Goal: Entertainment & Leisure: Consume media (video, audio)

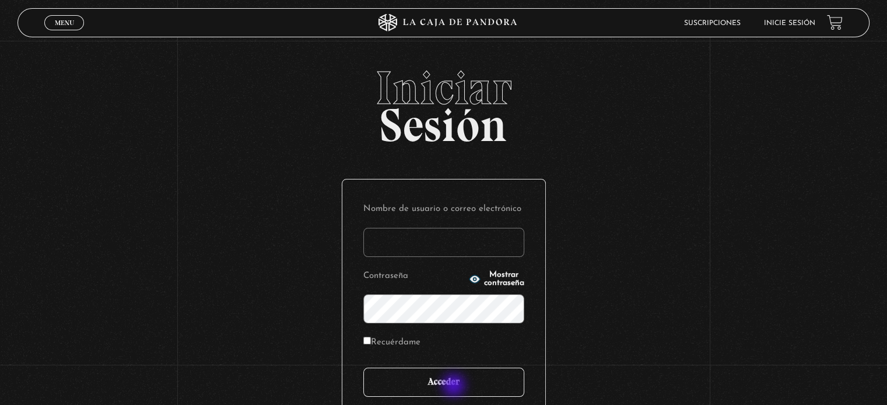
type input "scapman091@hotmail.com"
click at [458, 387] on input "Acceder" at bounding box center [443, 382] width 161 height 29
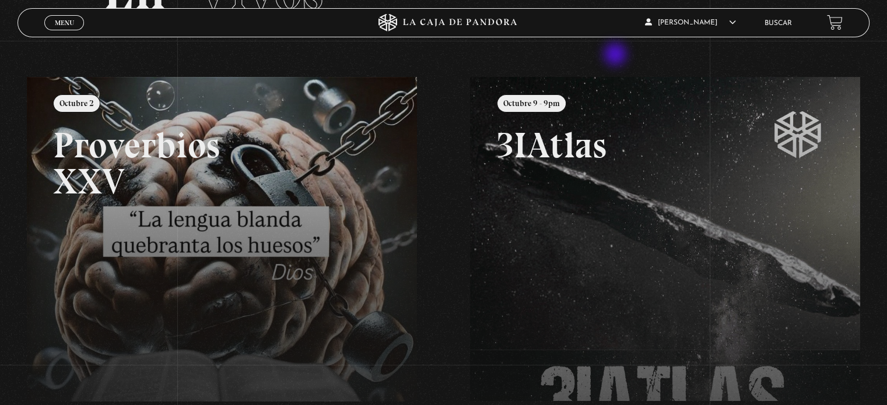
scroll to position [106, 0]
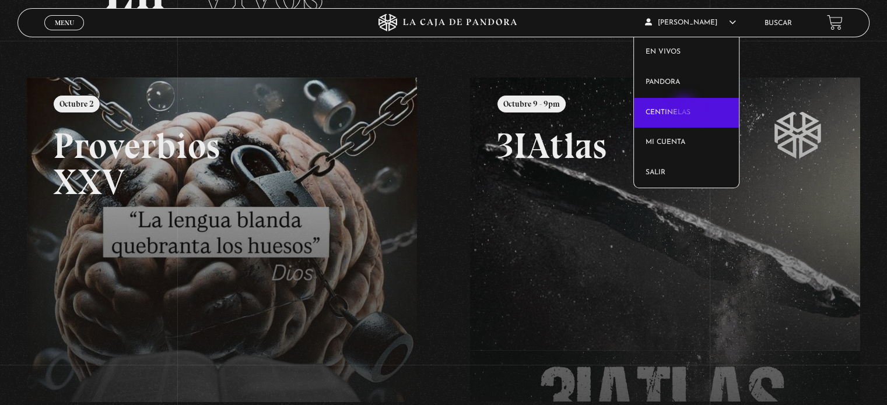
click at [685, 109] on link "Centinelas" at bounding box center [687, 113] width 106 height 30
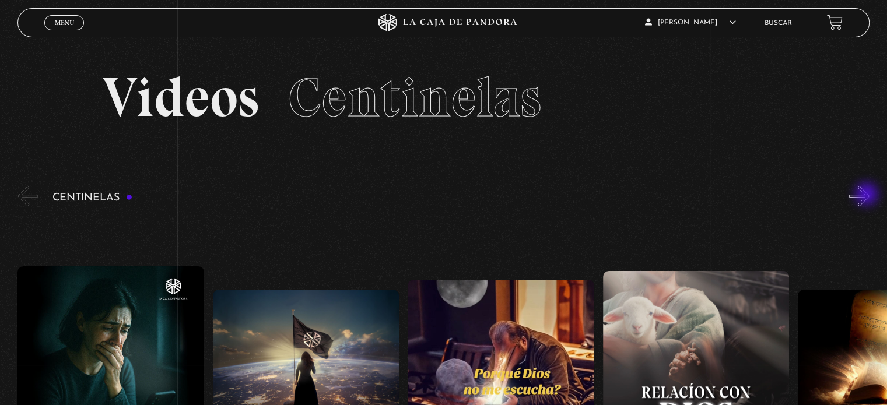
click at [868, 195] on button "»" at bounding box center [859, 196] width 20 height 20
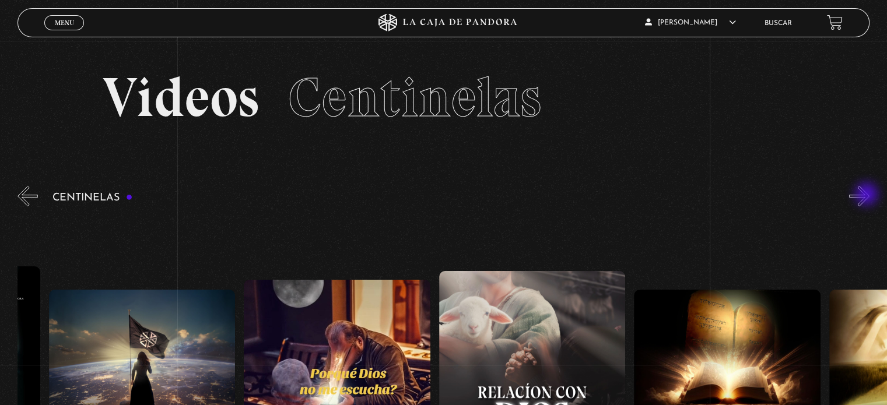
click at [868, 195] on button "»" at bounding box center [859, 196] width 20 height 20
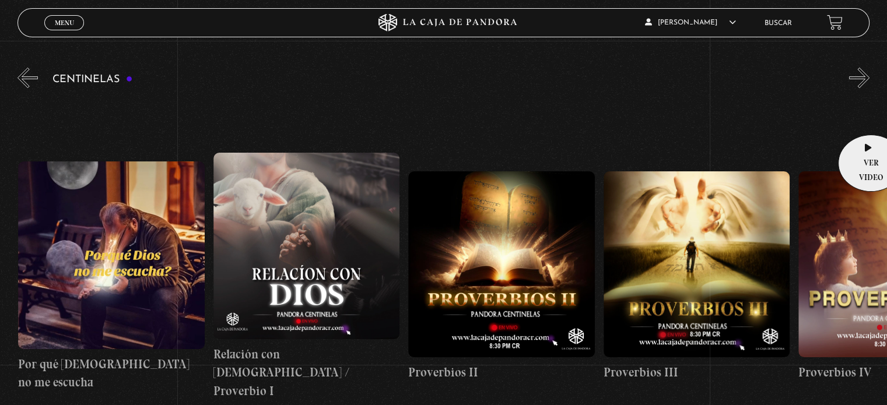
scroll to position [117, 0]
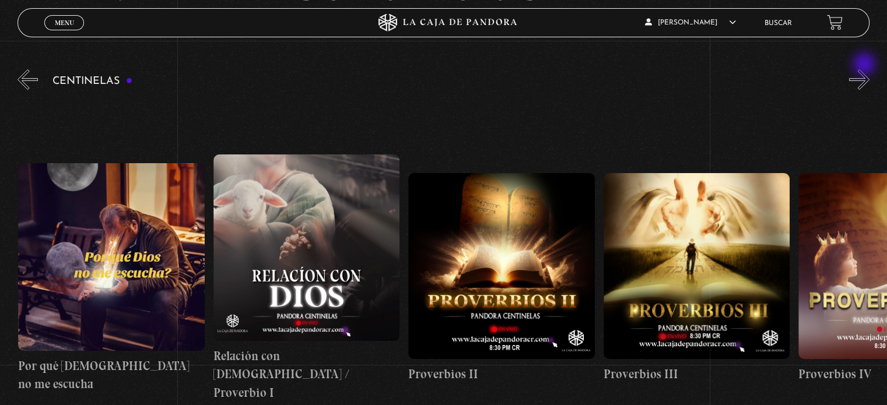
click at [869, 80] on button "»" at bounding box center [859, 79] width 20 height 20
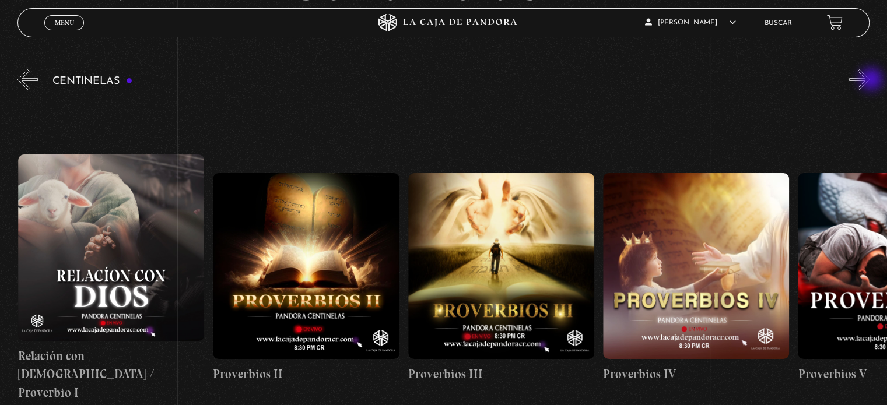
click at [869, 80] on button "»" at bounding box center [859, 79] width 20 height 20
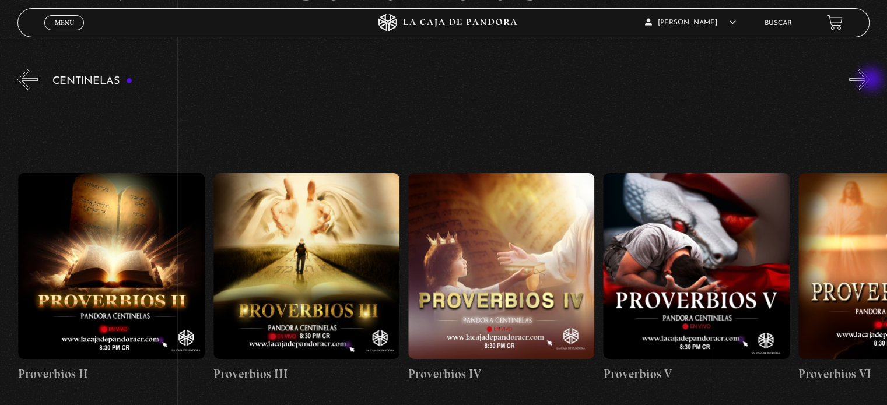
click at [869, 80] on button "»" at bounding box center [859, 79] width 20 height 20
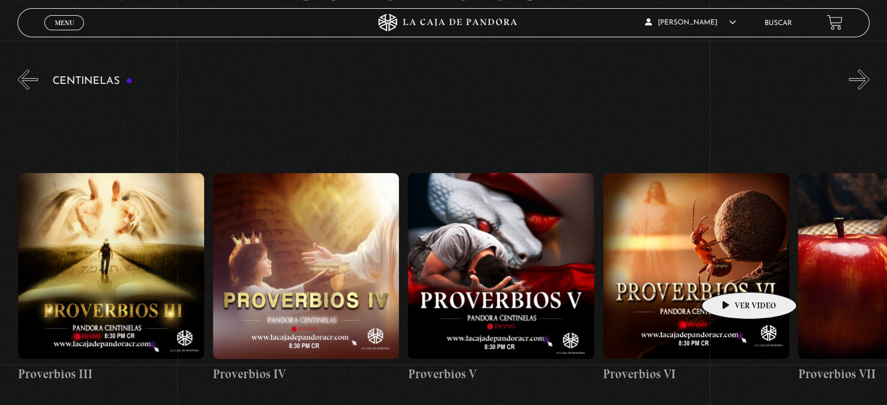
scroll to position [0, 975]
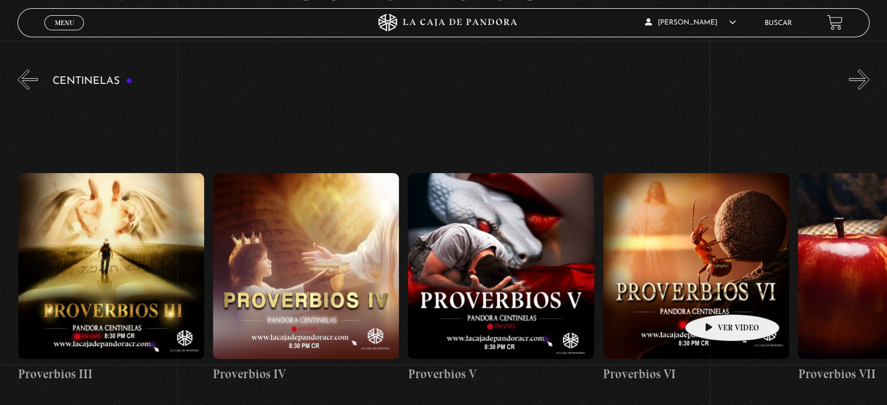
click at [714, 297] on figure at bounding box center [696, 266] width 186 height 186
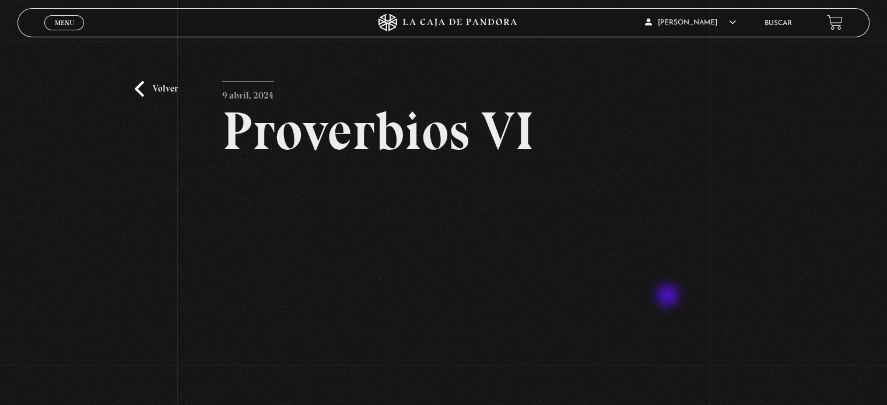
scroll to position [58, 0]
